Goal: Transaction & Acquisition: Purchase product/service

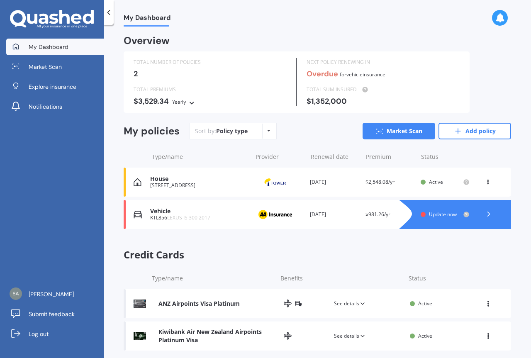
click at [438, 213] on span "Update now" at bounding box center [443, 214] width 28 height 7
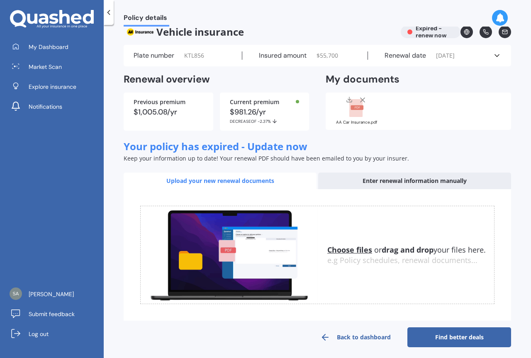
scroll to position [14, 0]
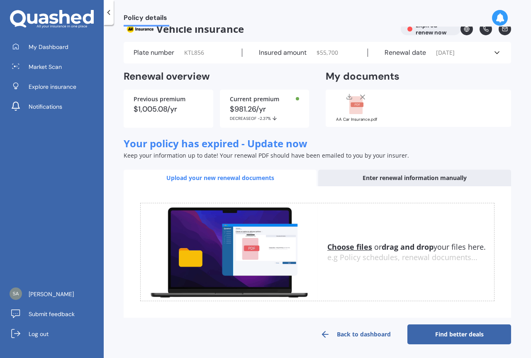
click at [403, 180] on div "Enter renewal information manually" at bounding box center [414, 178] width 193 height 17
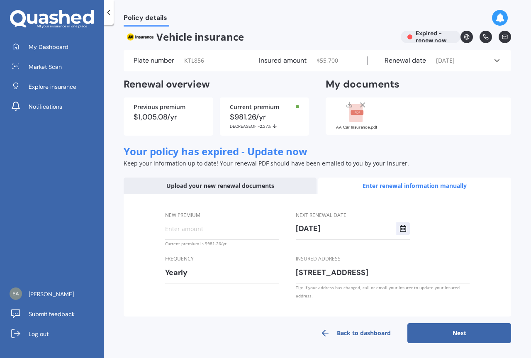
scroll to position [6, 0]
click at [191, 226] on input "New premium" at bounding box center [222, 228] width 114 height 12
type input "$837.14"
click at [460, 330] on button "Next" at bounding box center [460, 333] width 104 height 20
select select "26"
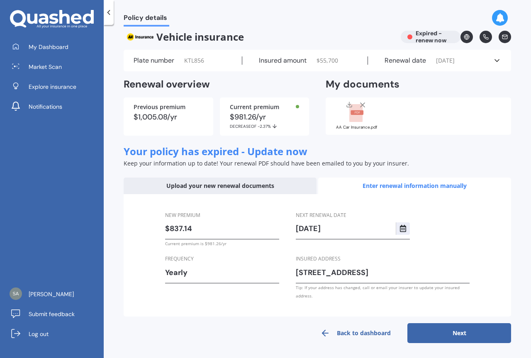
select select "09"
select select "2024"
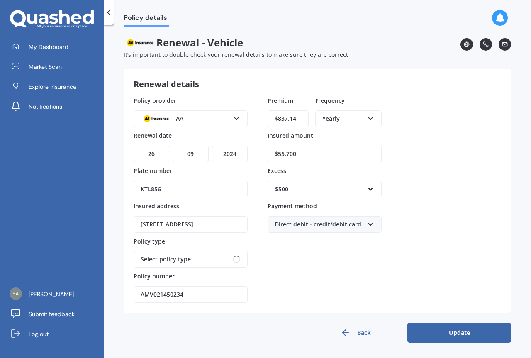
scroll to position [0, 0]
click at [296, 156] on input "$55,700" at bounding box center [325, 154] width 114 height 17
drag, startPoint x: 278, startPoint y: 151, endPoint x: 293, endPoint y: 142, distance: 17.5
click at [305, 156] on input "$55,700" at bounding box center [325, 154] width 114 height 17
type input "$32,000"
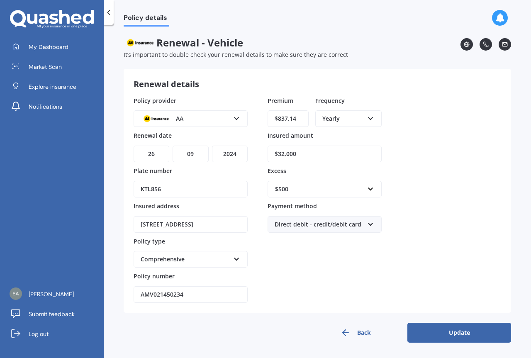
click at [464, 331] on button "Update" at bounding box center [460, 333] width 104 height 20
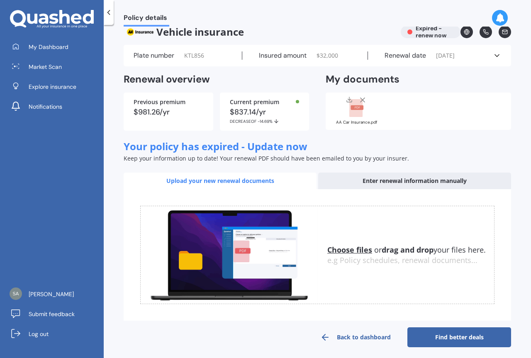
scroll to position [14, 0]
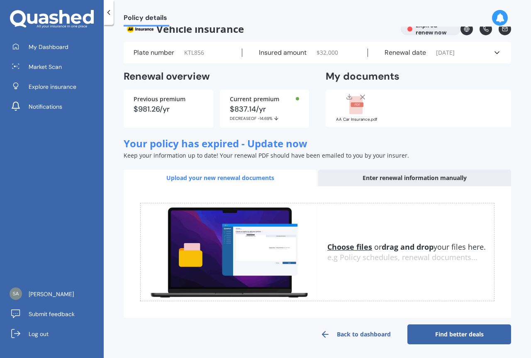
click at [456, 333] on link "Find better deals" at bounding box center [460, 335] width 104 height 20
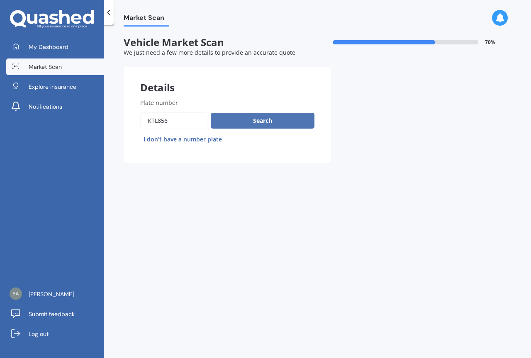
click at [267, 122] on button "Search" at bounding box center [263, 121] width 104 height 16
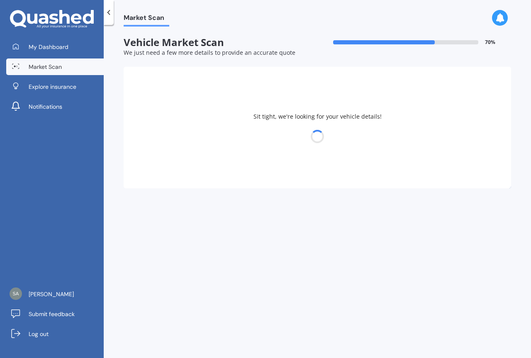
select select "LEXUS"
select select "04"
select select "03"
select select "1953"
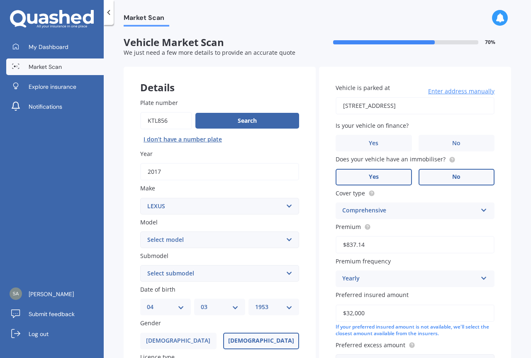
click at [452, 175] on span "No" at bounding box center [456, 177] width 8 height 7
click at [0, 0] on input "No" at bounding box center [0, 0] width 0 height 0
click at [371, 177] on span "Yes" at bounding box center [374, 177] width 10 height 7
click at [0, 0] on input "Yes" at bounding box center [0, 0] width 0 height 0
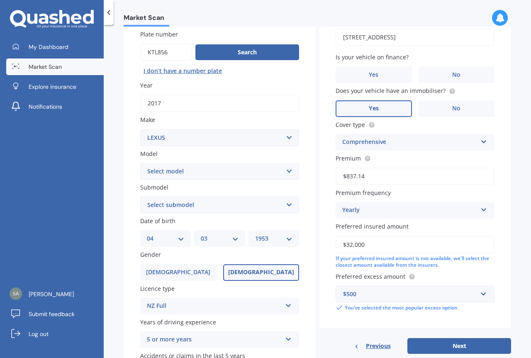
scroll to position [125, 0]
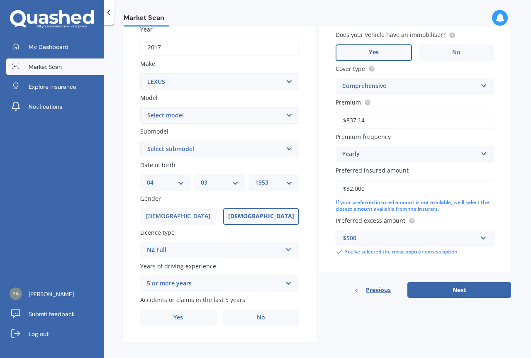
click at [287, 116] on select "Select model AS 460 CT 200 ES 300 ES 350 GS 250 GS 300 GS 350 GS 430 GS 450 GS …" at bounding box center [219, 115] width 159 height 17
select select "IS 300"
click at [140, 107] on select "Select model AS 460 CT 200 ES 300 ES 350 GS 250 GS 300 GS 350 GS 430 GS 450 GS …" at bounding box center [219, 115] width 159 height 17
click at [288, 149] on select "Select submodel h h F Sport" at bounding box center [219, 149] width 159 height 17
select select "H"
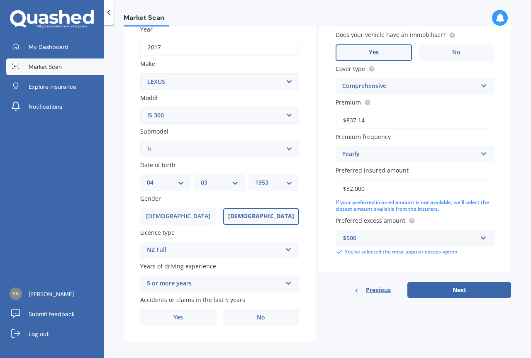
click at [140, 141] on select "Select submodel h h F Sport" at bounding box center [219, 149] width 159 height 17
click at [289, 283] on icon at bounding box center [288, 282] width 7 height 6
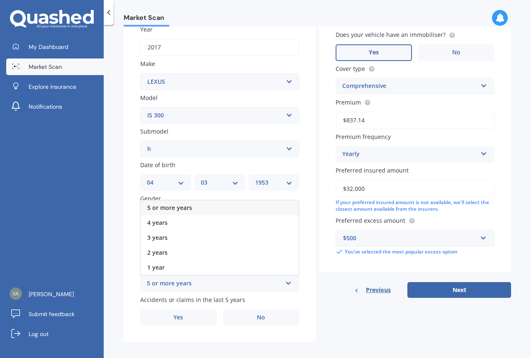
click at [289, 283] on icon at bounding box center [288, 282] width 7 height 6
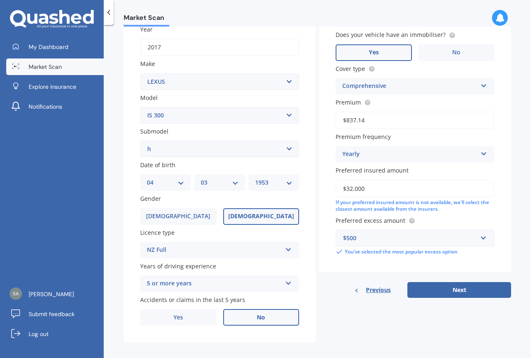
click at [258, 315] on span "No" at bounding box center [261, 317] width 8 height 7
click at [0, 0] on input "No" at bounding box center [0, 0] width 0 height 0
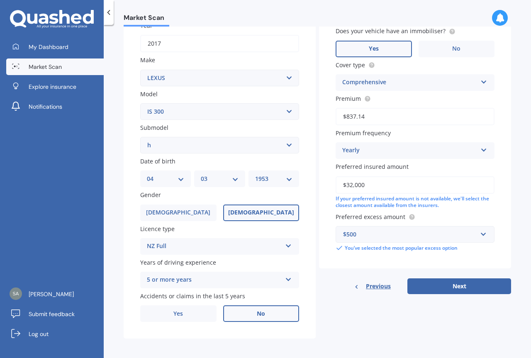
scroll to position [130, 0]
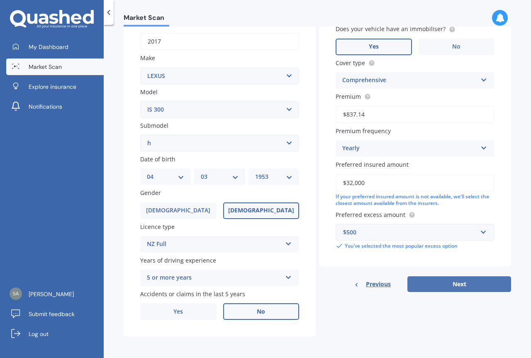
click at [461, 280] on button "Next" at bounding box center [460, 284] width 104 height 16
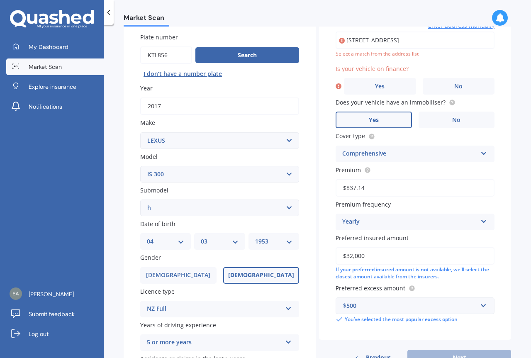
scroll to position [57, 0]
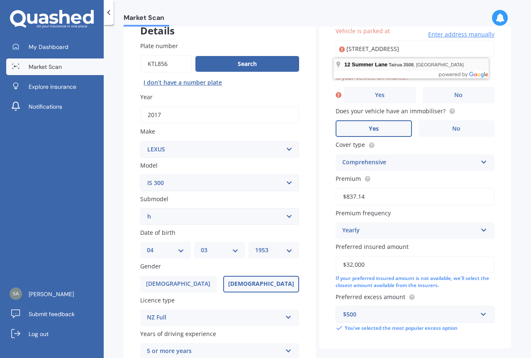
type input "[STREET_ADDRESS]"
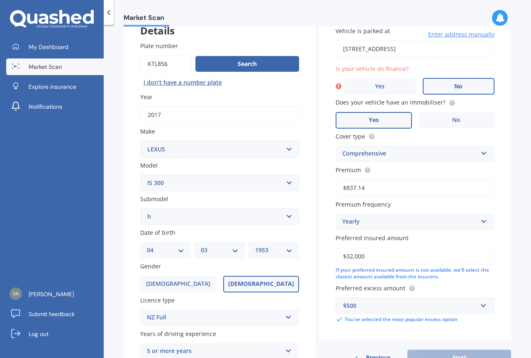
click at [450, 86] on label "No" at bounding box center [459, 86] width 72 height 17
click at [0, 0] on input "No" at bounding box center [0, 0] width 0 height 0
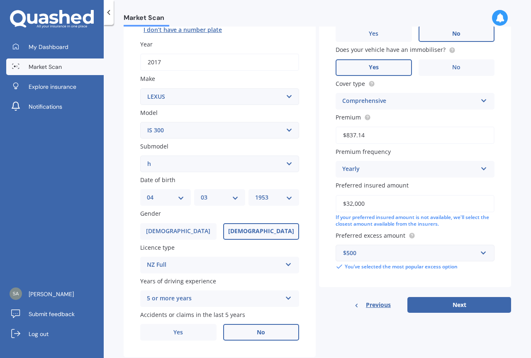
scroll to position [130, 0]
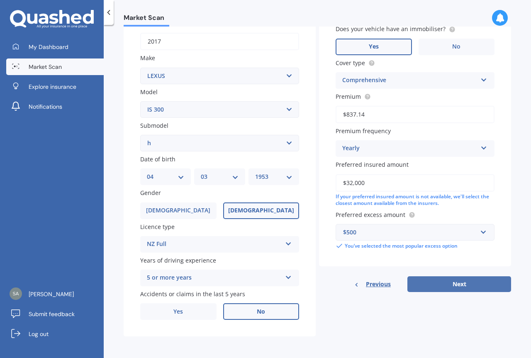
click at [455, 281] on button "Next" at bounding box center [460, 284] width 104 height 16
select select "04"
select select "03"
select select "1953"
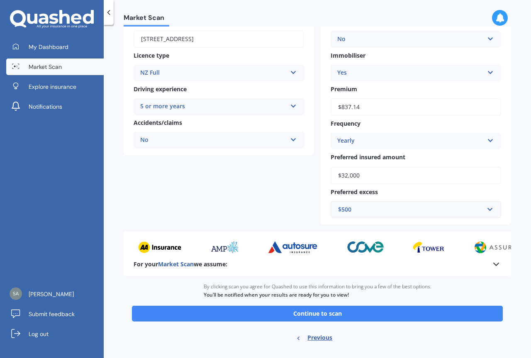
scroll to position [139, 0]
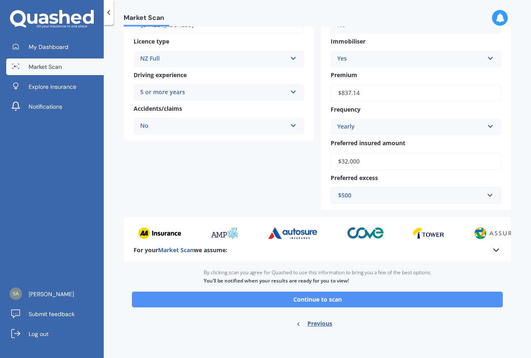
click at [326, 301] on button "Continue to scan" at bounding box center [317, 300] width 371 height 16
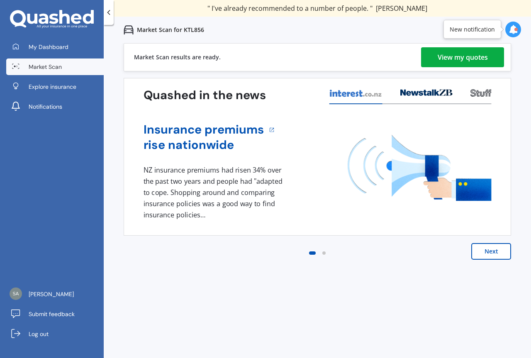
click at [476, 61] on div "View my quotes" at bounding box center [463, 57] width 50 height 20
